Goal: Information Seeking & Learning: Find specific fact

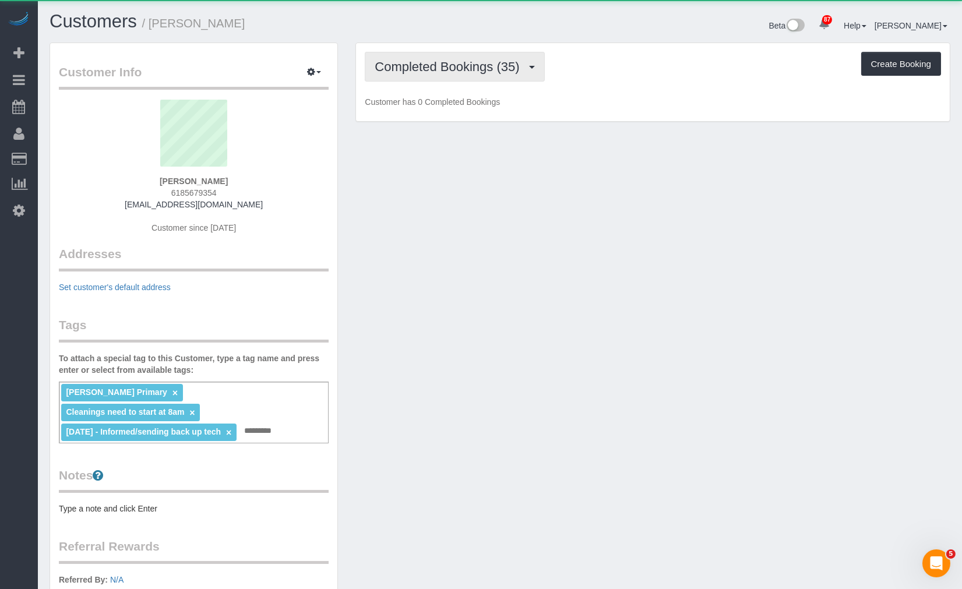
click at [414, 68] on span "Completed Bookings (35)" at bounding box center [450, 66] width 150 height 15
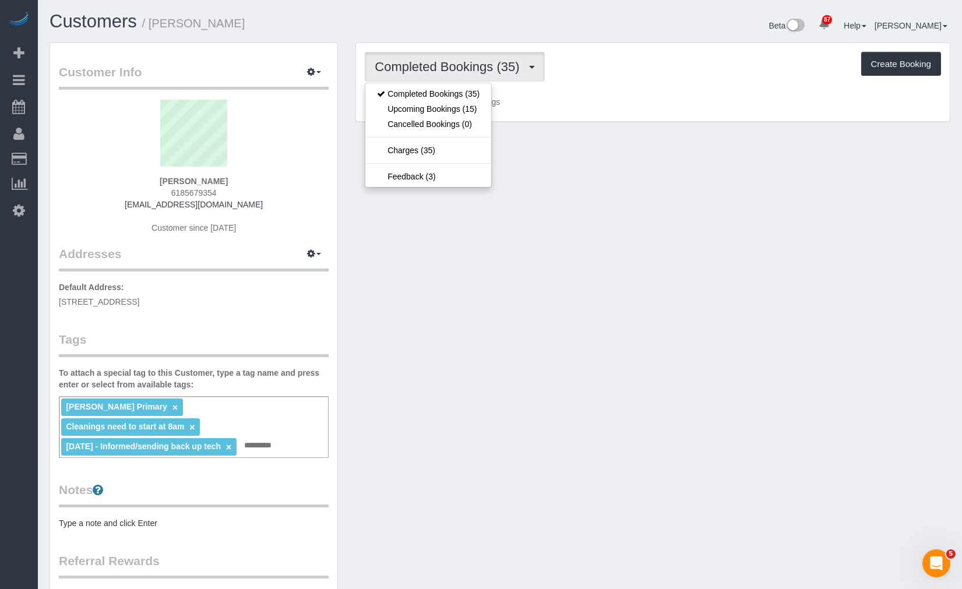
click at [580, 54] on div "Completed Bookings (35) Completed Bookings (35) Upcoming Bookings (15) Cancelle…" at bounding box center [653, 67] width 577 height 30
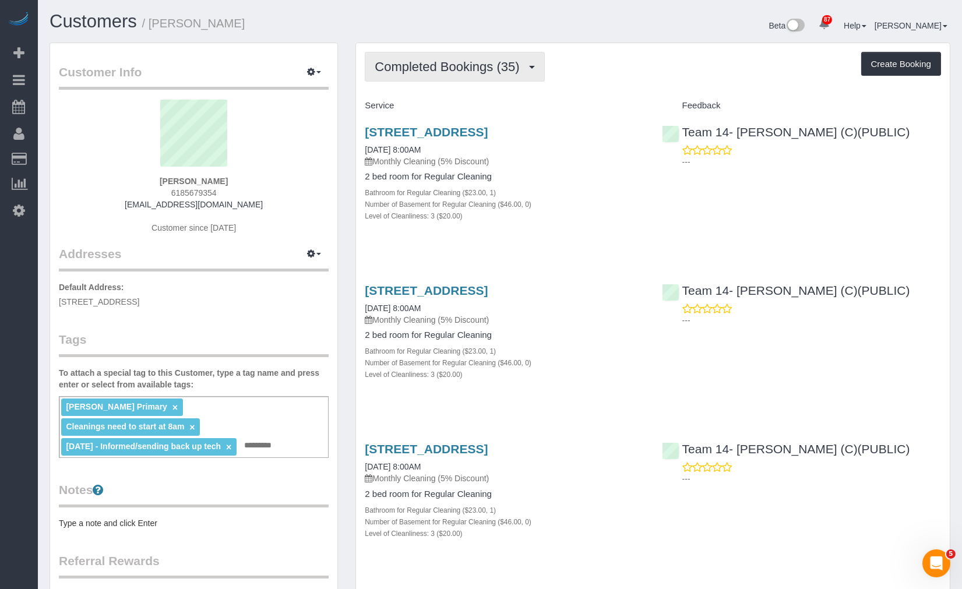
click at [500, 55] on button "Completed Bookings (35)" at bounding box center [455, 67] width 180 height 30
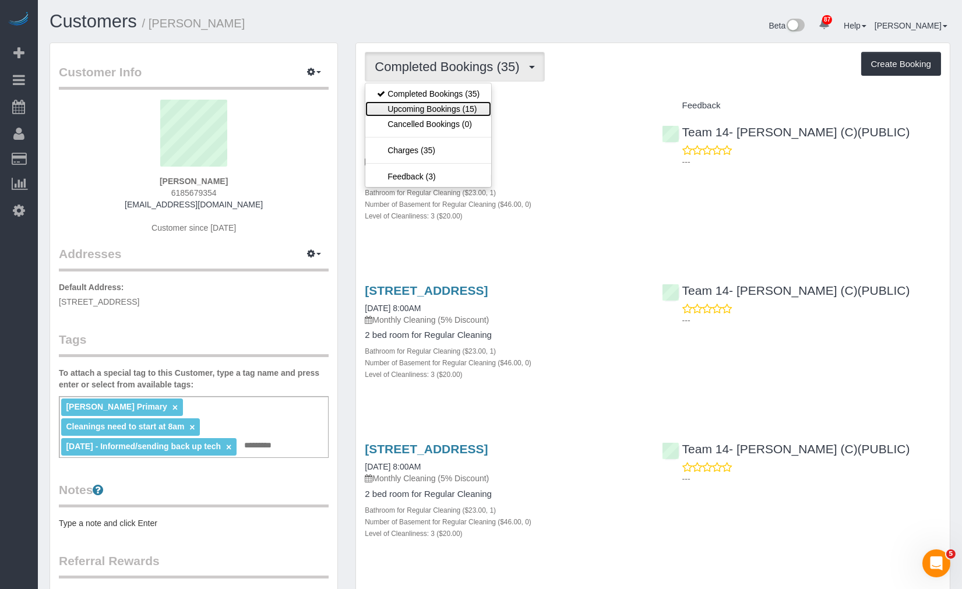
click at [468, 112] on link "Upcoming Bookings (15)" at bounding box center [429, 108] width 126 height 15
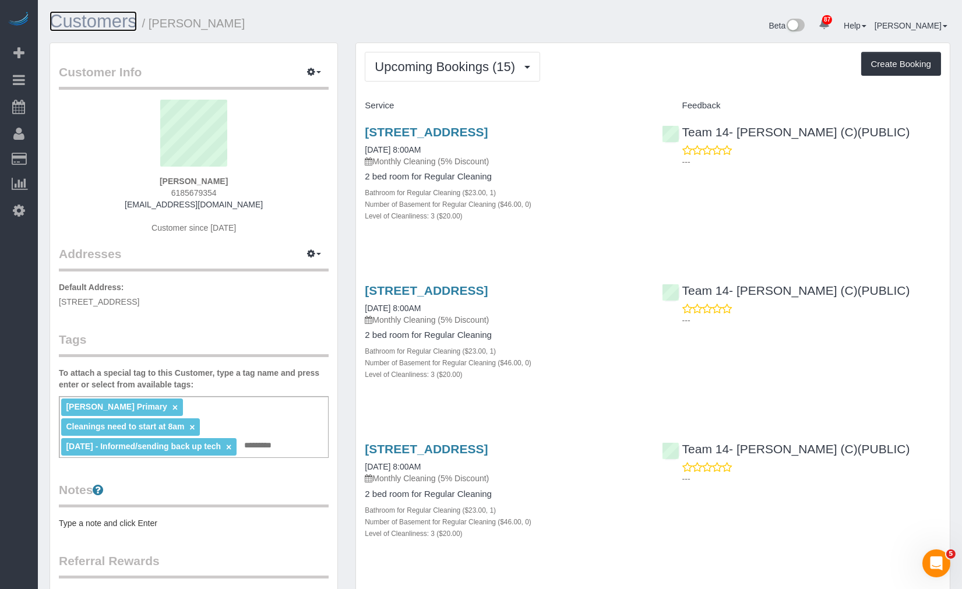
click at [134, 20] on link "Customers" at bounding box center [93, 21] width 87 height 20
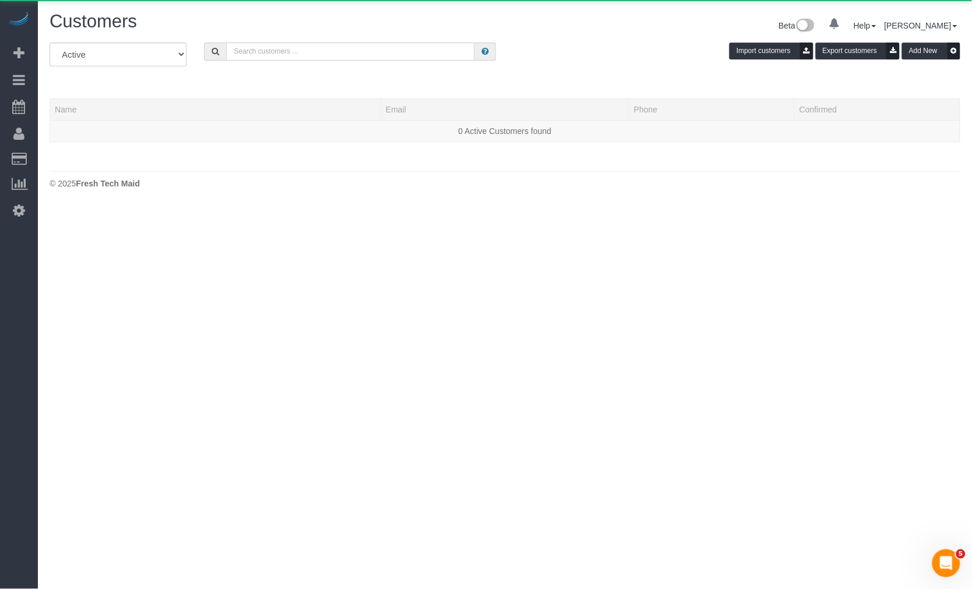
click at [333, 57] on input "text" at bounding box center [350, 52] width 248 height 18
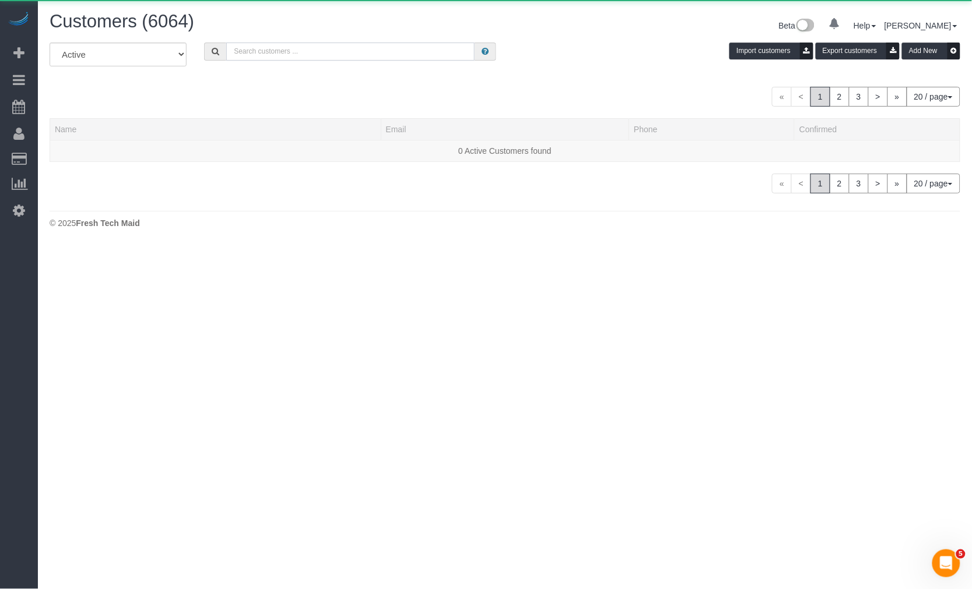
paste input "[PERSON_NAME]"
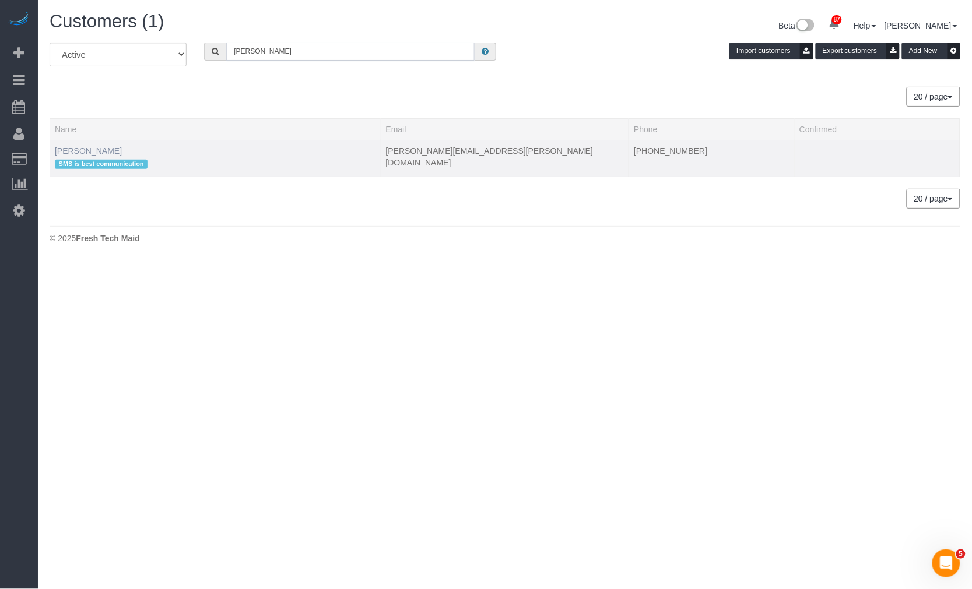
type input "[PERSON_NAME]"
click at [89, 148] on link "[PERSON_NAME]" at bounding box center [88, 150] width 67 height 9
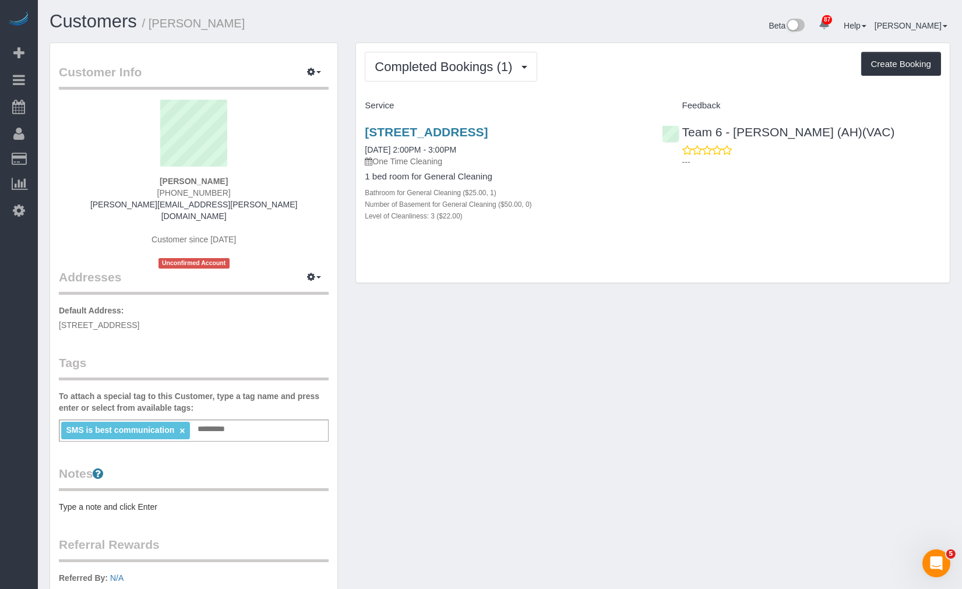
click at [465, 83] on div "Completed Bookings (1) Completed Bookings (1) Upcoming Bookings (19) Cancelled …" at bounding box center [653, 163] width 594 height 240
click at [459, 63] on span "Completed Bookings (1)" at bounding box center [446, 66] width 143 height 15
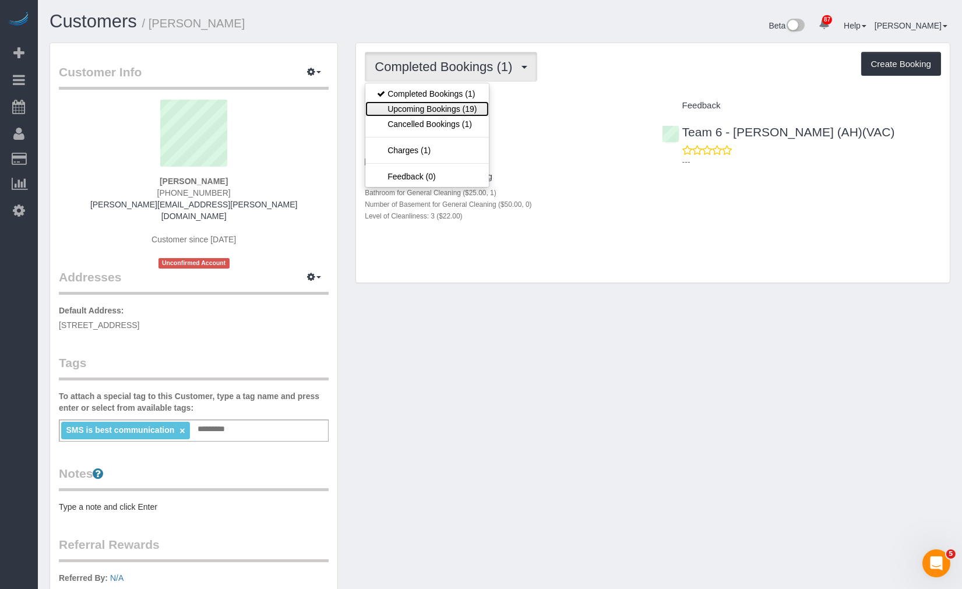
click at [462, 111] on link "Upcoming Bookings (19)" at bounding box center [427, 108] width 123 height 15
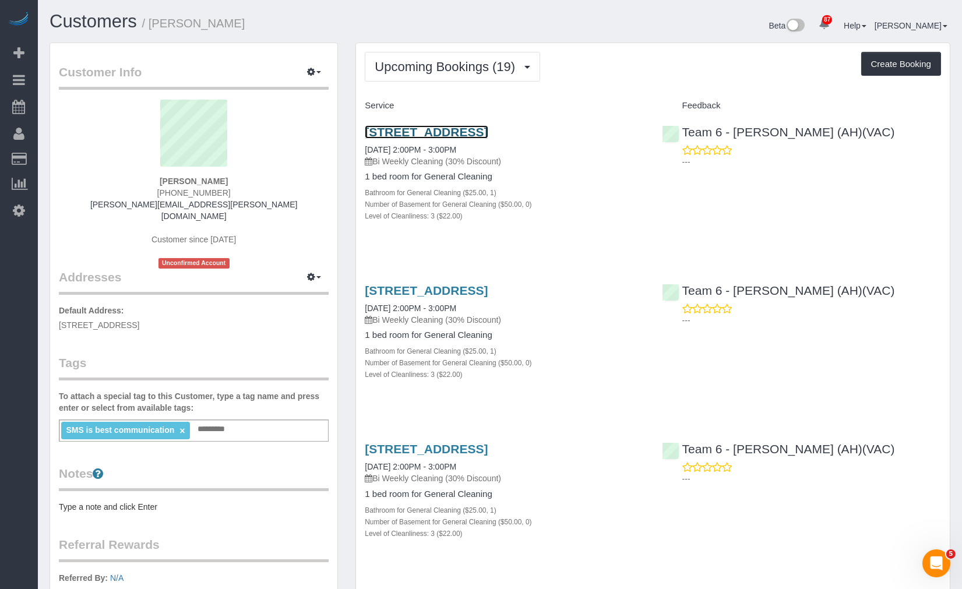
click at [480, 133] on link "[STREET_ADDRESS]" at bounding box center [426, 131] width 123 height 13
click at [118, 22] on link "Customers" at bounding box center [93, 21] width 87 height 20
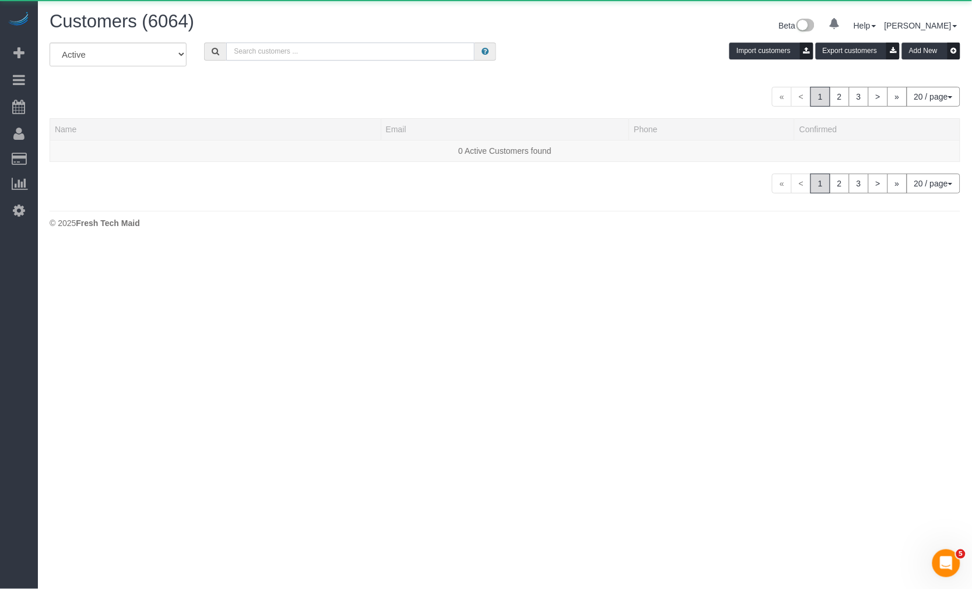
click at [366, 58] on input "text" at bounding box center [350, 52] width 248 height 18
paste input "[PERSON_NAME]"
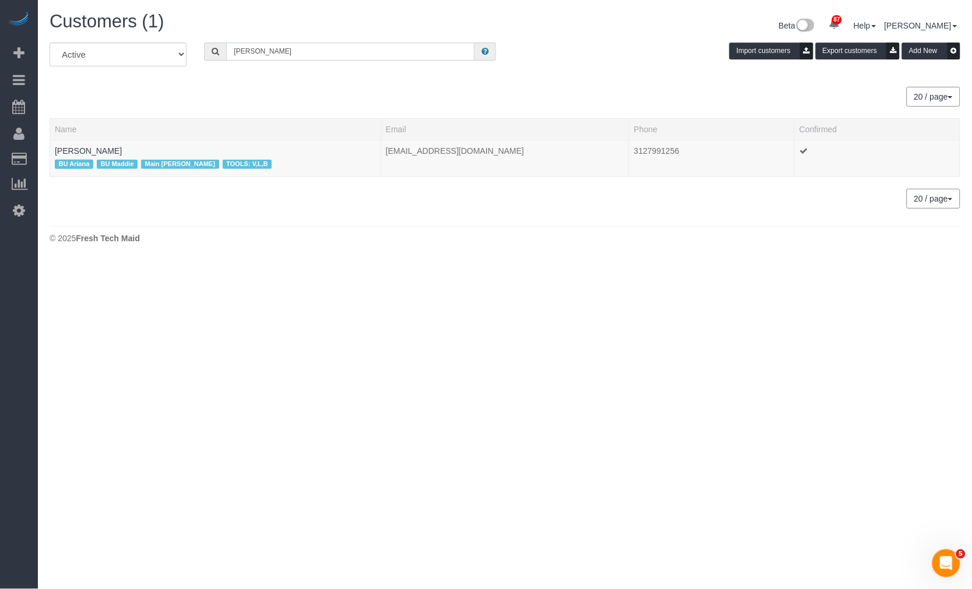
drag, startPoint x: 289, startPoint y: 54, endPoint x: 124, endPoint y: 42, distance: 166.0
click at [156, 57] on div "All Active Archived [PERSON_NAME] Import customers Export customers Add New" at bounding box center [505, 59] width 928 height 33
paste input "[PERSON_NAME]"
type input "[PERSON_NAME]"
click at [90, 152] on link "[PERSON_NAME]" at bounding box center [88, 150] width 67 height 9
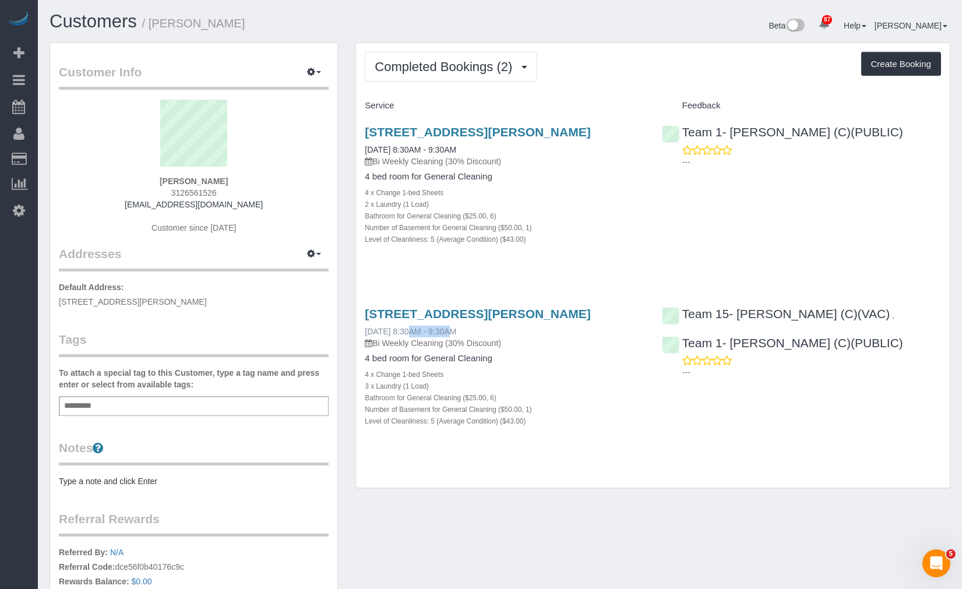
drag, startPoint x: 347, startPoint y: 333, endPoint x: 405, endPoint y: 334, distance: 57.7
click at [405, 334] on div "Completed Bookings (2) Completed Bookings (2) Upcoming Bookings (18) Cancelled …" at bounding box center [653, 272] width 613 height 458
copy link "[DATE]"
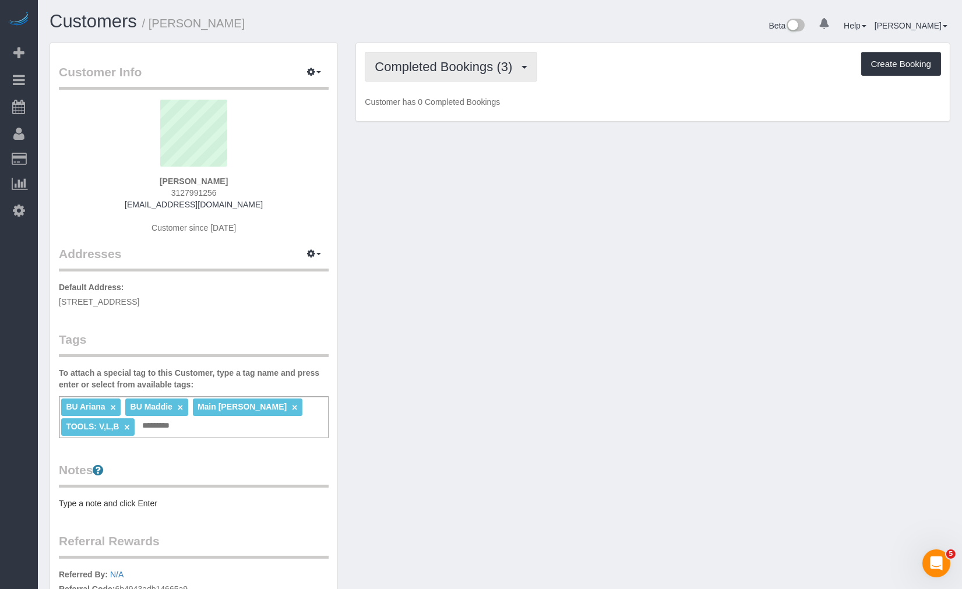
click at [430, 68] on span "Completed Bookings (3)" at bounding box center [446, 66] width 143 height 15
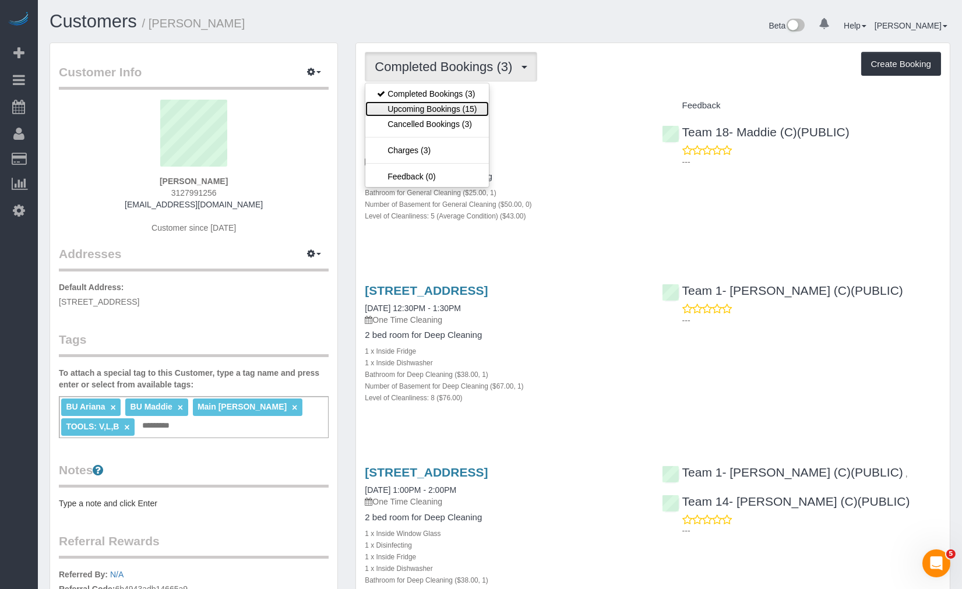
click at [457, 113] on link "Upcoming Bookings (15)" at bounding box center [427, 108] width 123 height 15
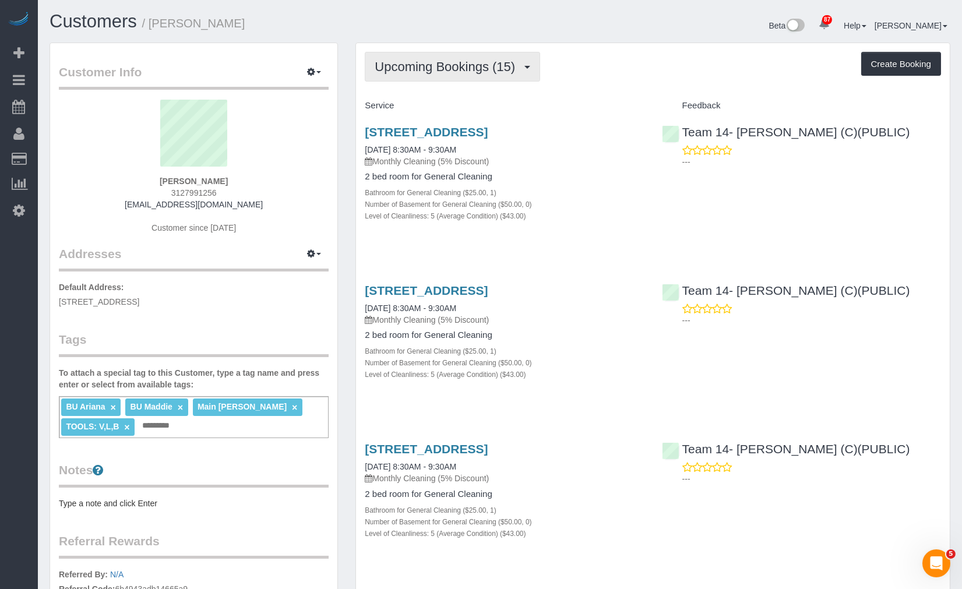
drag, startPoint x: 415, startPoint y: 59, endPoint x: 421, endPoint y: 68, distance: 10.0
click at [416, 59] on span "Upcoming Bookings (15)" at bounding box center [448, 66] width 146 height 15
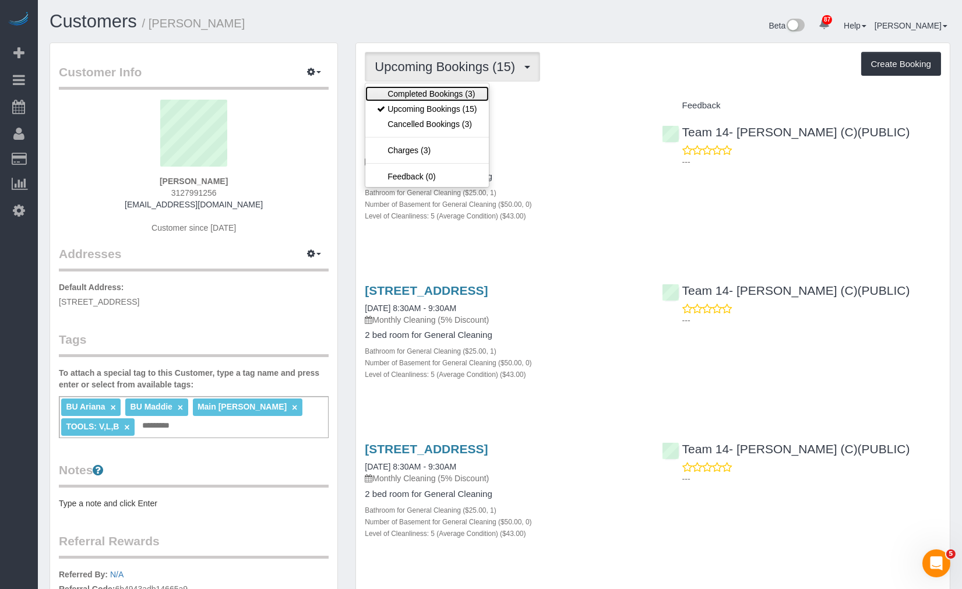
click at [446, 86] on link "Completed Bookings (3)" at bounding box center [427, 93] width 123 height 15
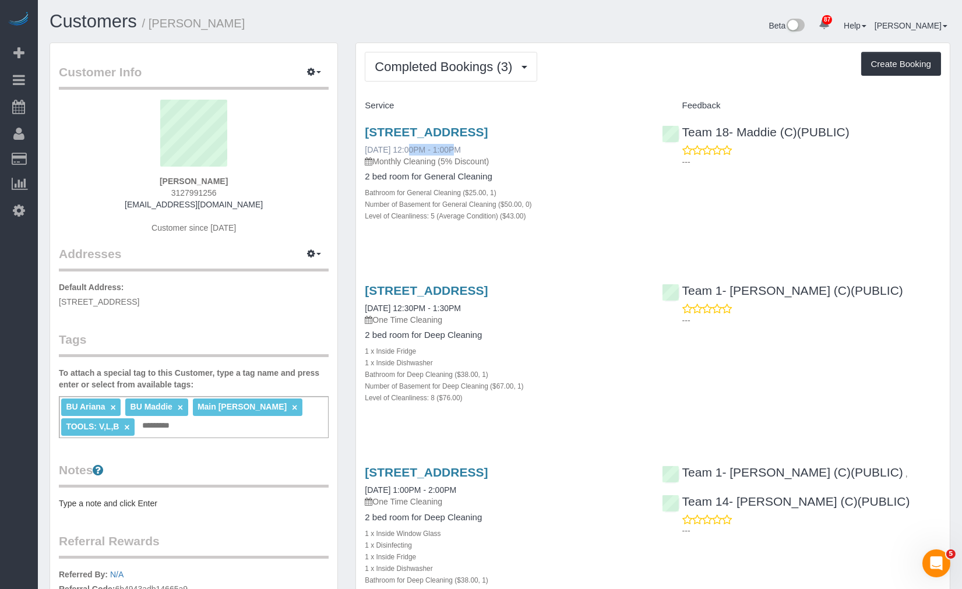
drag, startPoint x: 358, startPoint y: 149, endPoint x: 409, endPoint y: 153, distance: 51.4
click at [409, 153] on div "2549 N Marshfield, Apt 1f, Chicago, IL 60614 10/09/2025 12:00PM - 1:00PM Monthl…" at bounding box center [504, 179] width 297 height 129
copy link "10/09/2025"
click at [630, 76] on div "Completed Bookings (3) Completed Bookings (3) Upcoming Bookings (15) Cancelled …" at bounding box center [653, 67] width 577 height 30
drag, startPoint x: 353, startPoint y: 308, endPoint x: 404, endPoint y: 311, distance: 50.8
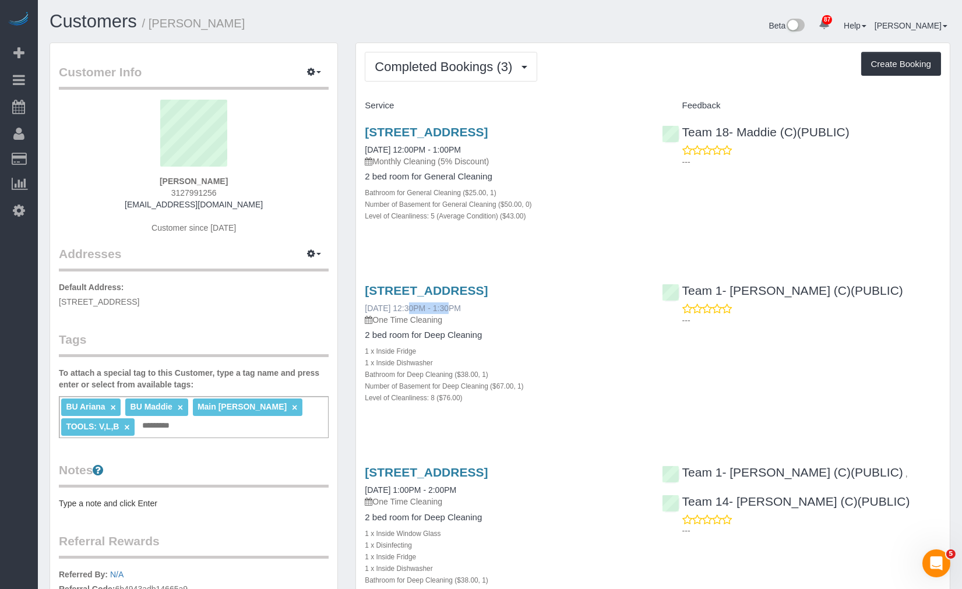
click at [404, 311] on div "Completed Bookings (3) Completed Bookings (3) Upcoming Bookings (15) Cancelled …" at bounding box center [653, 363] width 613 height 640
copy link "09/11/2025"
